Goal: Use online tool/utility: Utilize a website feature to perform a specific function

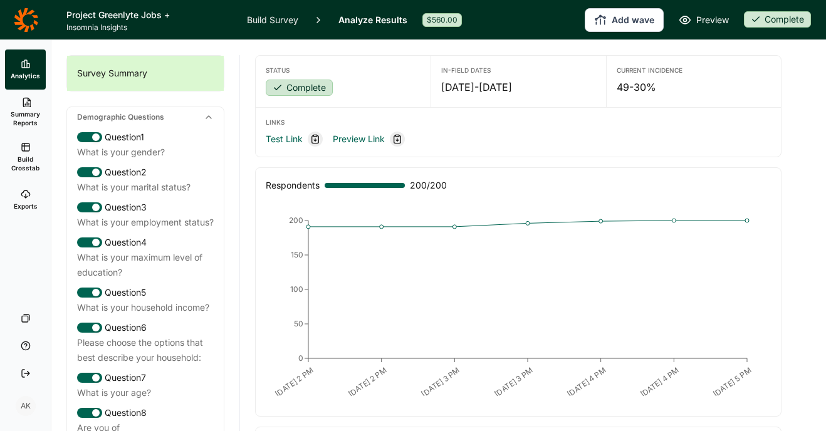
click at [23, 155] on span "Build Crosstab" at bounding box center [25, 164] width 31 height 18
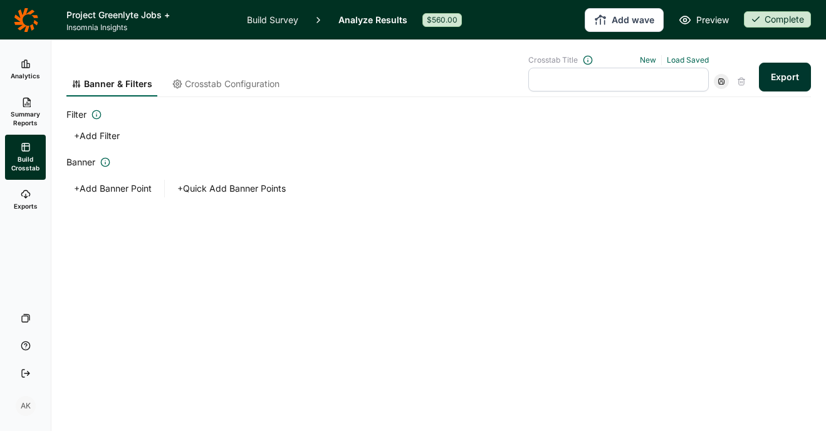
click at [231, 83] on span "Crosstab Configuration" at bounding box center [232, 84] width 95 height 13
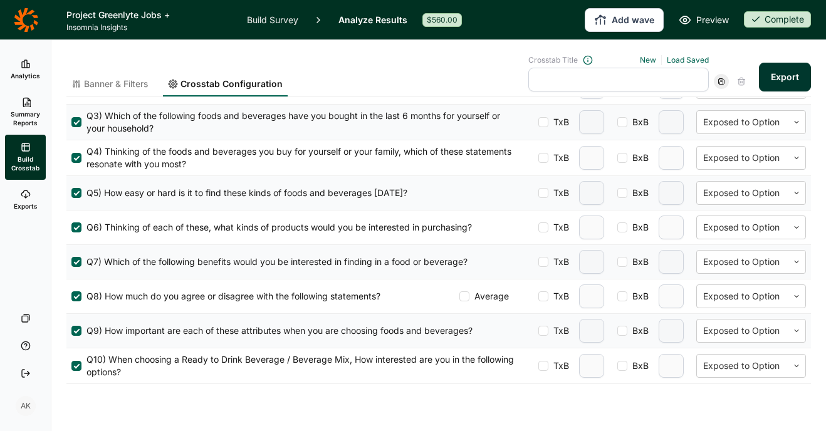
scroll to position [512, 0]
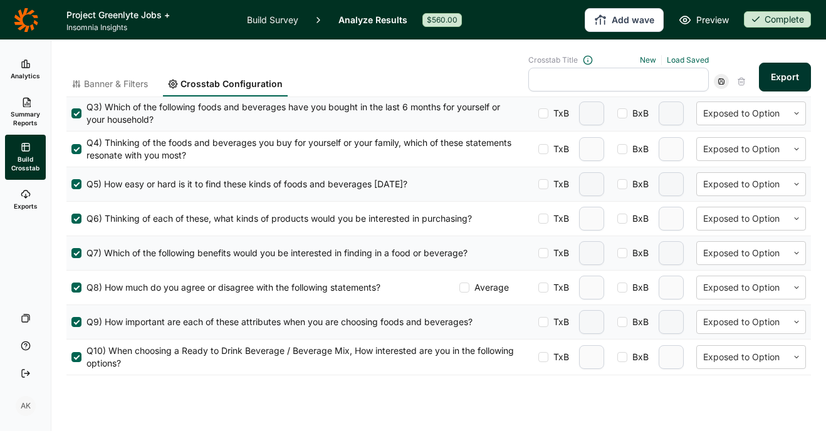
click at [538, 183] on div at bounding box center [543, 184] width 10 height 10
click at [538, 184] on input "TxB" at bounding box center [538, 184] width 0 height 0
type input "2"
click at [617, 186] on div at bounding box center [622, 184] width 10 height 10
click at [617, 184] on input "BxB" at bounding box center [617, 184] width 0 height 0
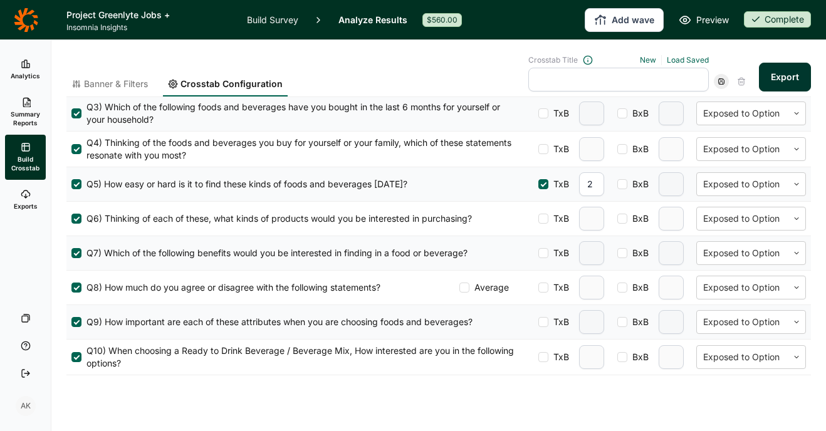
type input "2"
click at [538, 284] on div at bounding box center [543, 288] width 10 height 10
click at [538, 288] on input "TxB" at bounding box center [538, 288] width 0 height 0
type input "2"
click at [538, 249] on div at bounding box center [543, 253] width 10 height 10
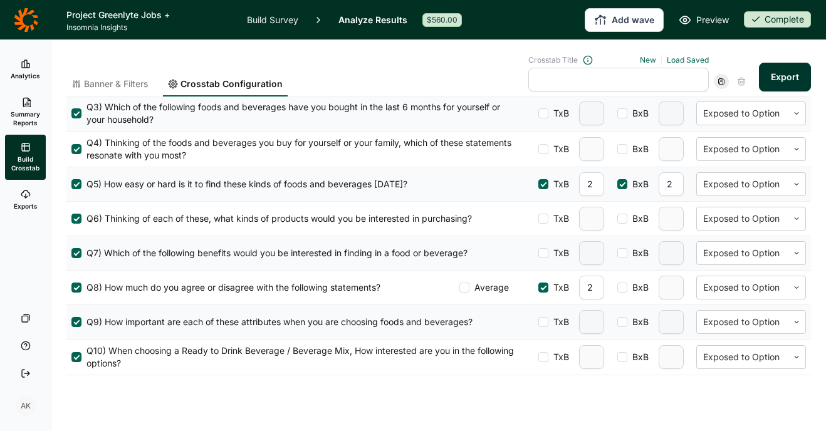
click at [538, 253] on input "TxB" at bounding box center [538, 253] width 0 height 0
type input "2"
click at [538, 223] on div at bounding box center [543, 219] width 10 height 10
click at [538, 219] on input "TxB" at bounding box center [538, 219] width 0 height 0
type input "2"
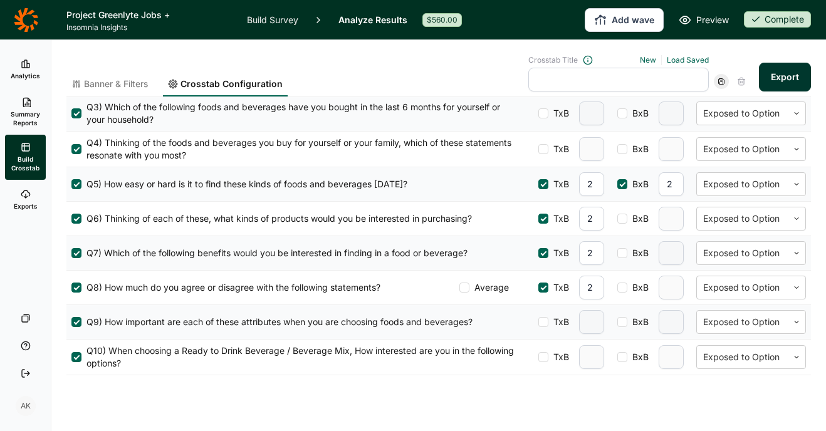
click at [538, 325] on div at bounding box center [543, 322] width 10 height 10
click at [538, 322] on input "TxB" at bounding box center [538, 322] width 0 height 0
type input "2"
click at [538, 358] on div at bounding box center [543, 357] width 10 height 10
click at [538, 357] on input "TxB" at bounding box center [538, 357] width 0 height 0
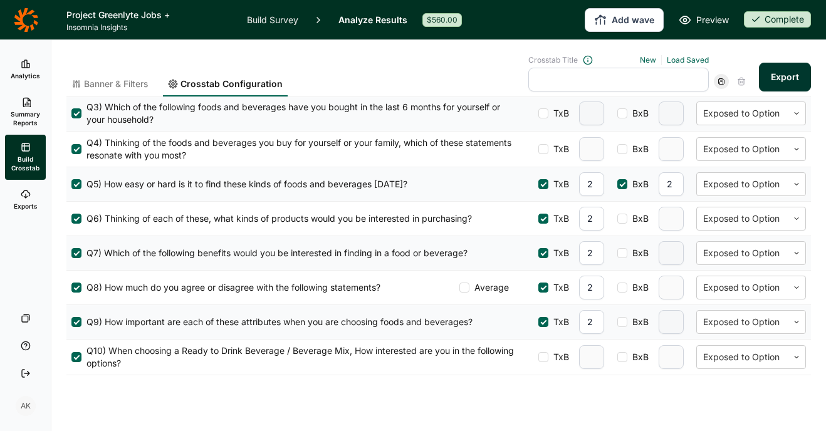
type input "2"
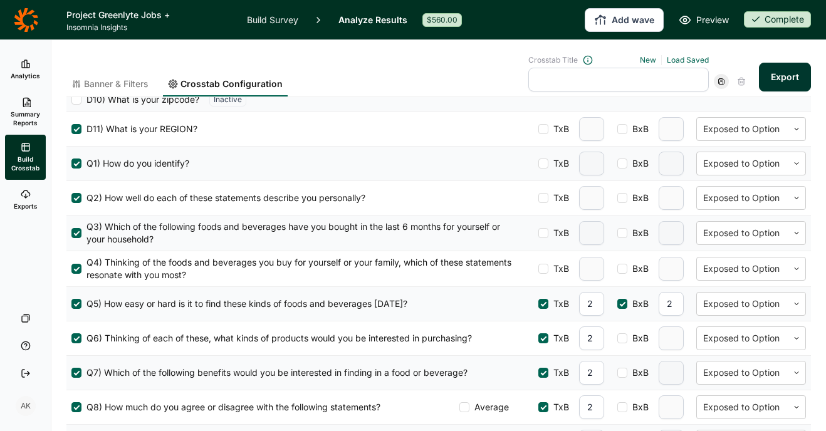
scroll to position [391, 0]
click at [764, 76] on button "Export" at bounding box center [785, 77] width 52 height 29
click at [548, 76] on input "text" at bounding box center [618, 80] width 180 height 24
type input "tabs 1"
click at [719, 81] on use at bounding box center [722, 82] width 6 height 6
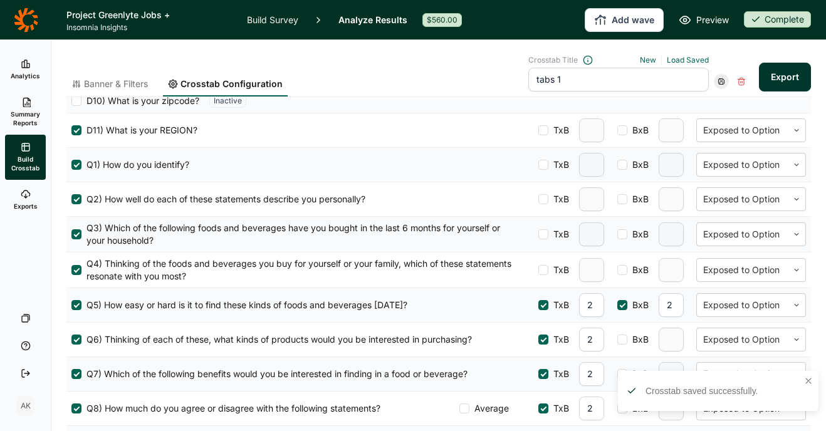
click at [26, 193] on icon at bounding box center [26, 194] width 10 height 10
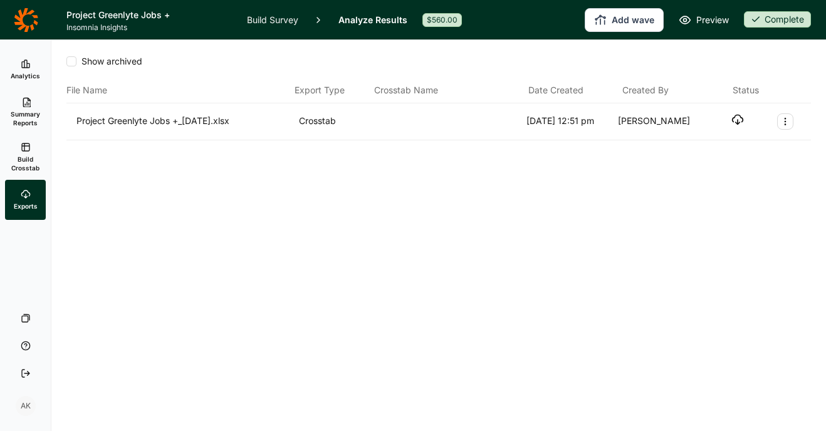
click at [739, 118] on icon "button" at bounding box center [737, 119] width 13 height 13
click at [23, 152] on link "Build Crosstab" at bounding box center [25, 157] width 41 height 45
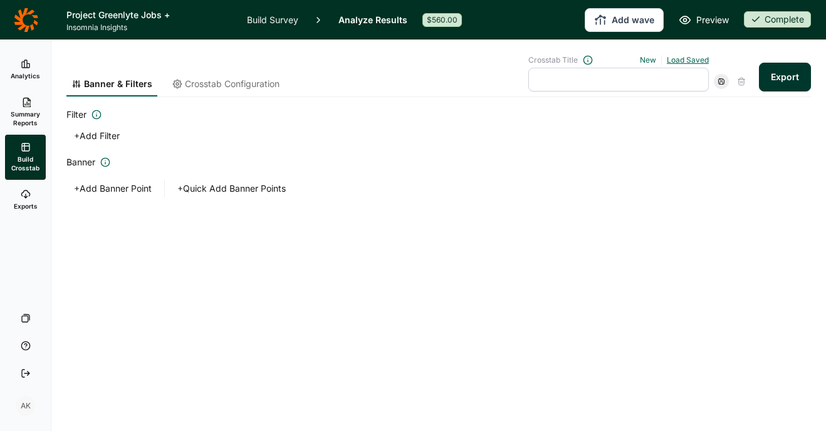
click at [669, 58] on link "Load Saved" at bounding box center [688, 59] width 42 height 9
click at [575, 112] on div "tabs 1" at bounding box center [613, 117] width 180 height 18
type input "tabs 1"
click at [211, 80] on span "Crosstab Configuration" at bounding box center [232, 84] width 95 height 13
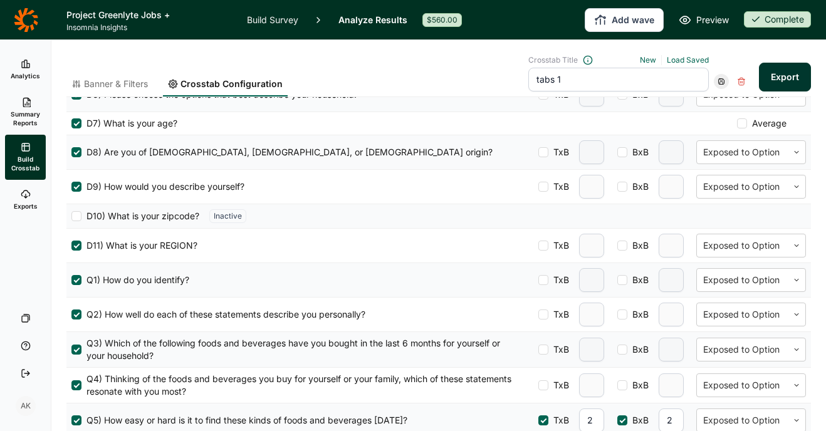
scroll to position [278, 0]
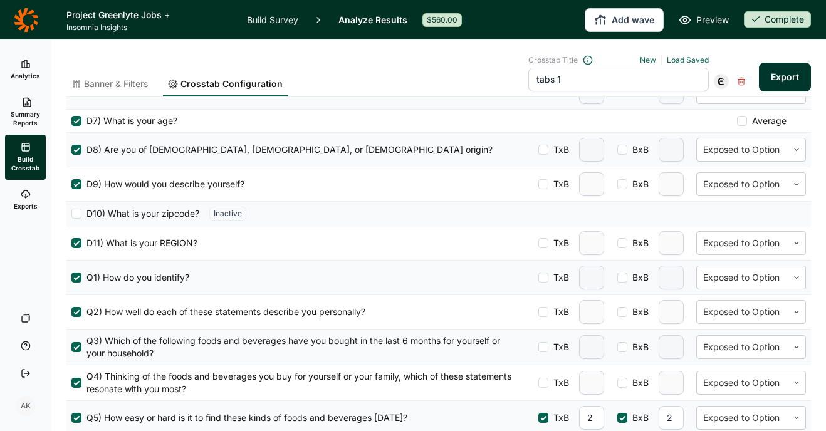
click at [538, 310] on div at bounding box center [543, 312] width 10 height 10
click at [538, 312] on input "TxB" at bounding box center [538, 312] width 0 height 0
type input "2"
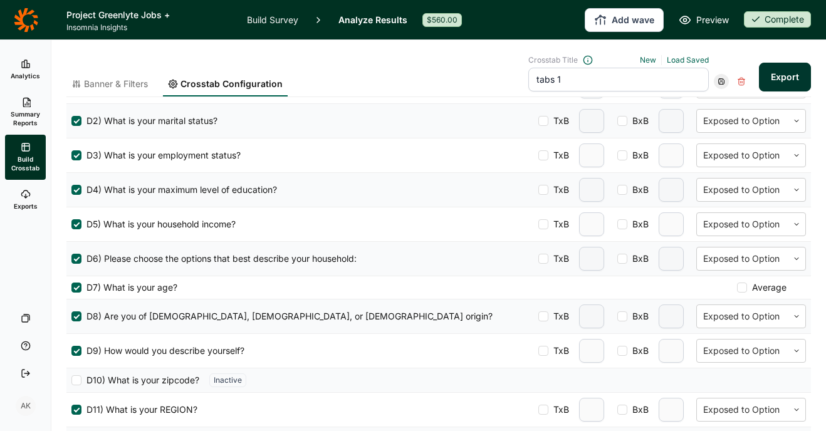
scroll to position [0, 0]
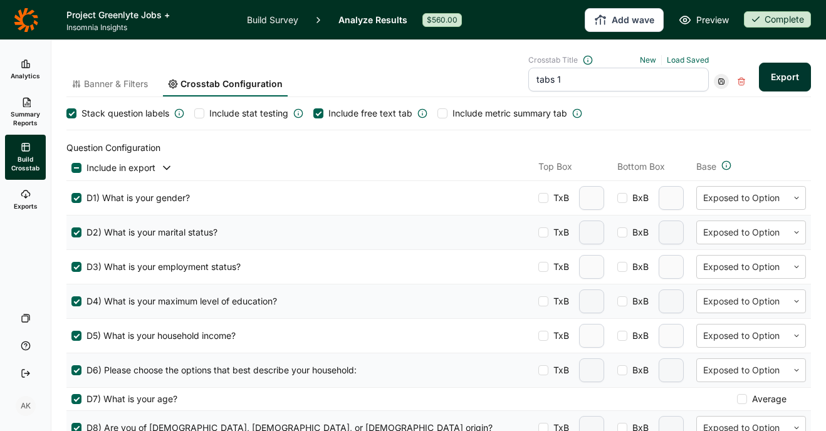
click at [444, 112] on div at bounding box center [442, 113] width 10 height 10
click at [437, 113] on input "Include metric summary tab" at bounding box center [437, 113] width 0 height 0
click at [197, 112] on div at bounding box center [199, 113] width 10 height 10
click at [194, 113] on input "Include stat testing" at bounding box center [194, 113] width 0 height 0
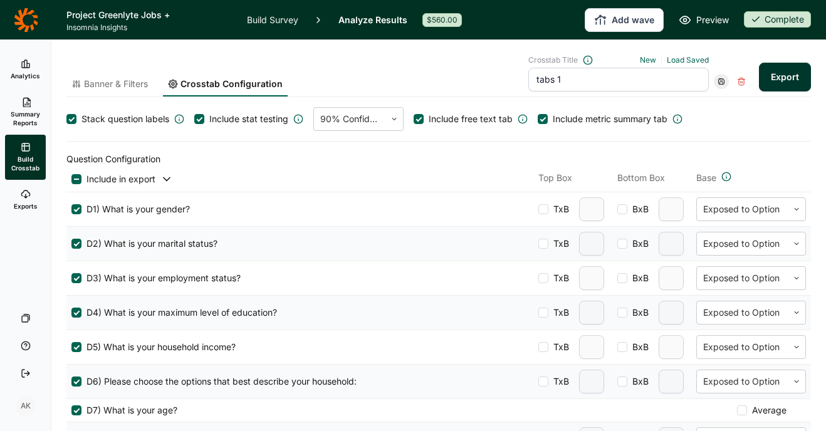
click at [773, 76] on button "Export" at bounding box center [785, 77] width 52 height 29
click at [718, 81] on icon at bounding box center [722, 82] width 8 height 8
click at [710, 103] on div "Update" at bounding box center [751, 99] width 100 height 18
click at [16, 199] on link "Exports" at bounding box center [25, 200] width 41 height 40
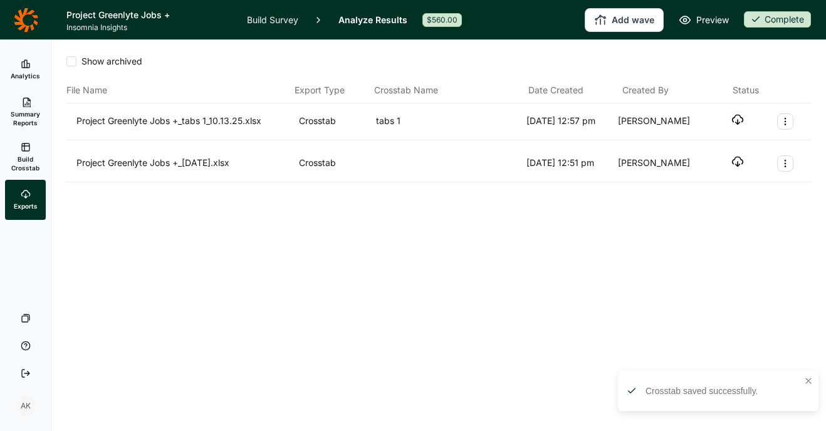
click at [738, 117] on icon "button" at bounding box center [737, 119] width 13 height 13
